Goal: Task Accomplishment & Management: Manage account settings

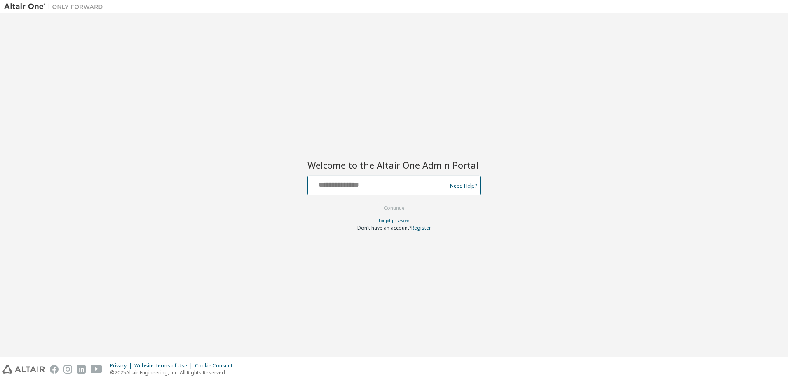
click at [346, 180] on input "text" at bounding box center [378, 184] width 135 height 12
type input "**********"
click at [379, 212] on button "Continue" at bounding box center [394, 208] width 38 height 12
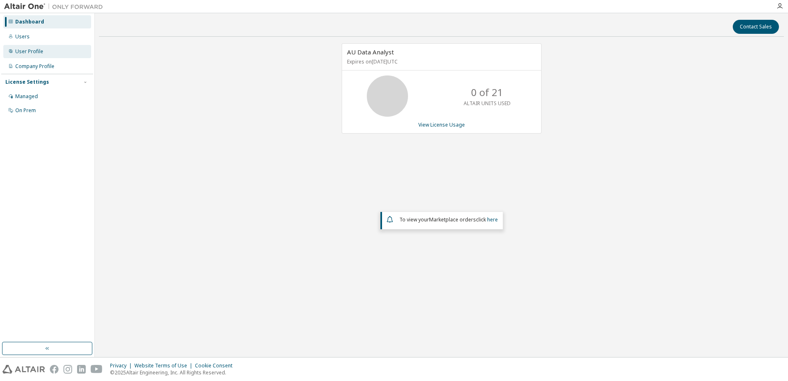
click at [27, 53] on div "User Profile" at bounding box center [29, 51] width 28 height 7
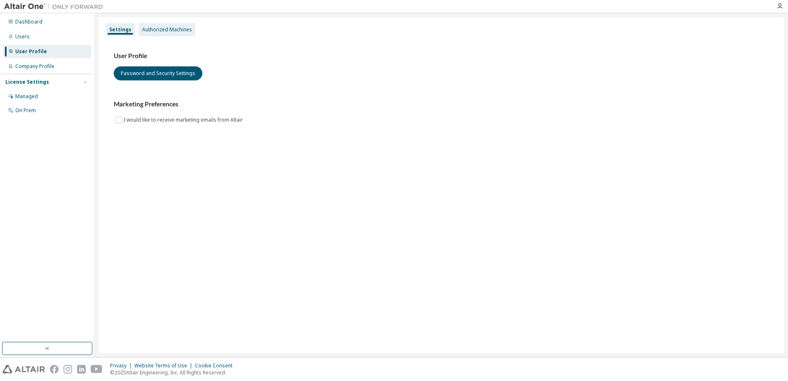
click at [167, 25] on div "Authorized Machines" at bounding box center [167, 29] width 56 height 13
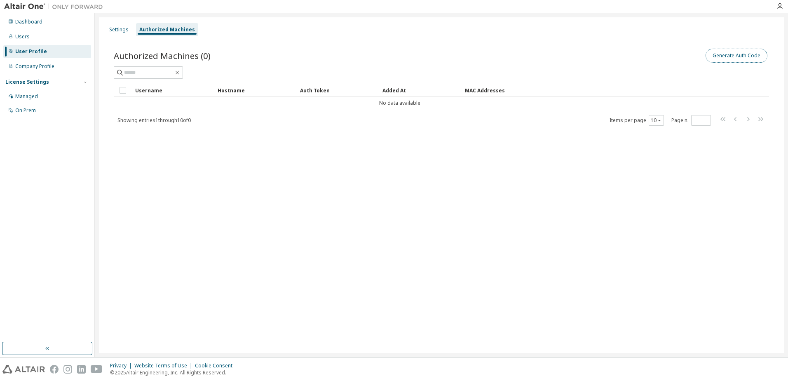
click at [734, 56] on button "Generate Auth Code" at bounding box center [736, 56] width 62 height 14
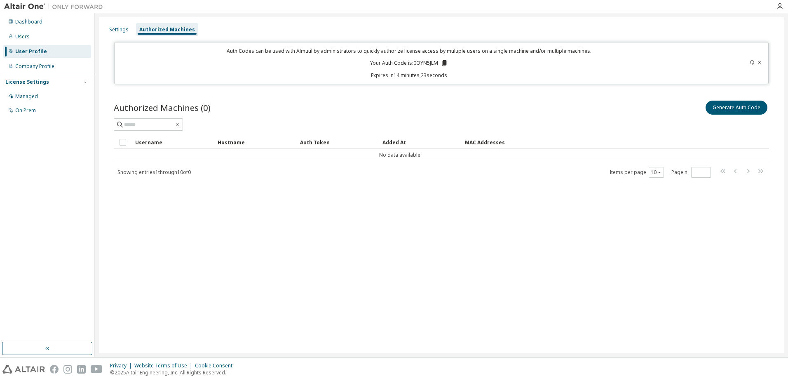
click at [444, 64] on icon at bounding box center [444, 63] width 5 height 6
drag, startPoint x: 608, startPoint y: 238, endPoint x: 608, endPoint y: 243, distance: 5.4
click at [608, 243] on div "Settings Authorized Machines Auth Codes can be used with Almutil by administrat…" at bounding box center [441, 184] width 685 height 335
